Goal: Check status: Check status

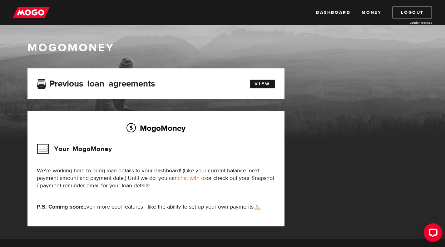
click at [369, 15] on link "Money" at bounding box center [372, 13] width 20 height 12
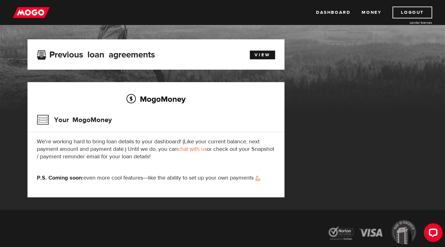
scroll to position [29, 0]
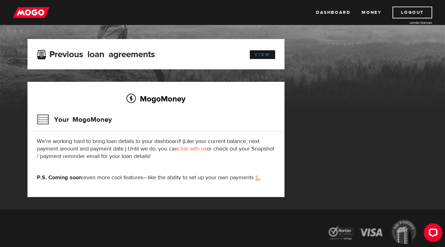
click at [259, 52] on link "View" at bounding box center [262, 54] width 25 height 9
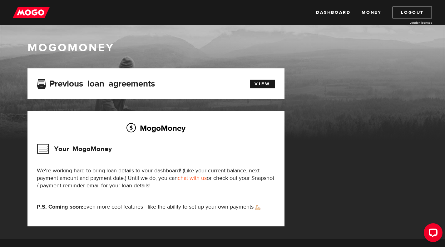
click at [110, 139] on div "MogoMoney Your MogoMoney We're working hard to bring loan details to your dashb…" at bounding box center [155, 168] width 257 height 115
click at [81, 155] on h3 "Your MogoMoney" at bounding box center [74, 149] width 75 height 16
click at [79, 151] on h3 "Your MogoMoney" at bounding box center [74, 149] width 75 height 16
click at [329, 12] on link "Dashboard" at bounding box center [333, 13] width 34 height 12
